Goal: Ask a question

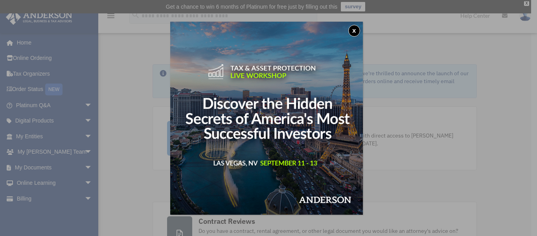
click at [356, 30] on button "x" at bounding box center [355, 31] width 12 height 12
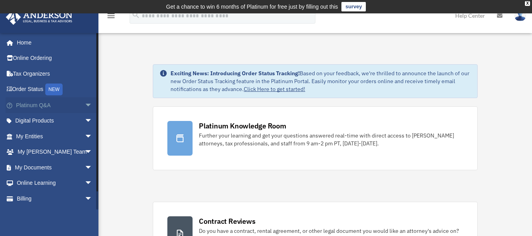
click at [85, 106] on span "arrow_drop_down" at bounding box center [93, 105] width 16 height 16
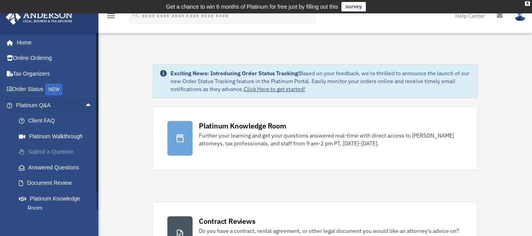
click at [57, 147] on link "Submit a Question" at bounding box center [57, 152] width 93 height 16
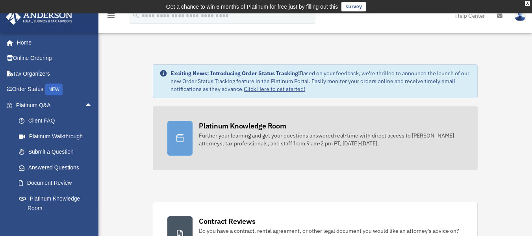
click at [378, 137] on div "Further your learning and get your questions answered real-time with direct acc…" at bounding box center [331, 139] width 264 height 16
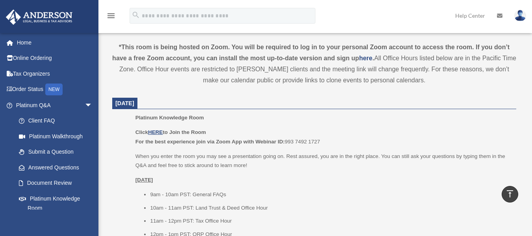
scroll to position [281, 0]
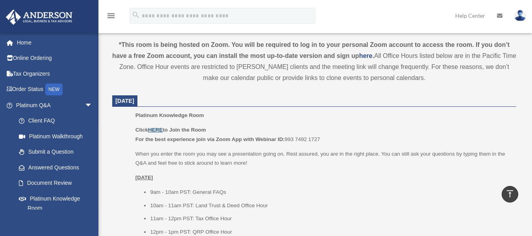
click at [158, 130] on u "HERE" at bounding box center [155, 130] width 15 height 6
